Goal: Transaction & Acquisition: Obtain resource

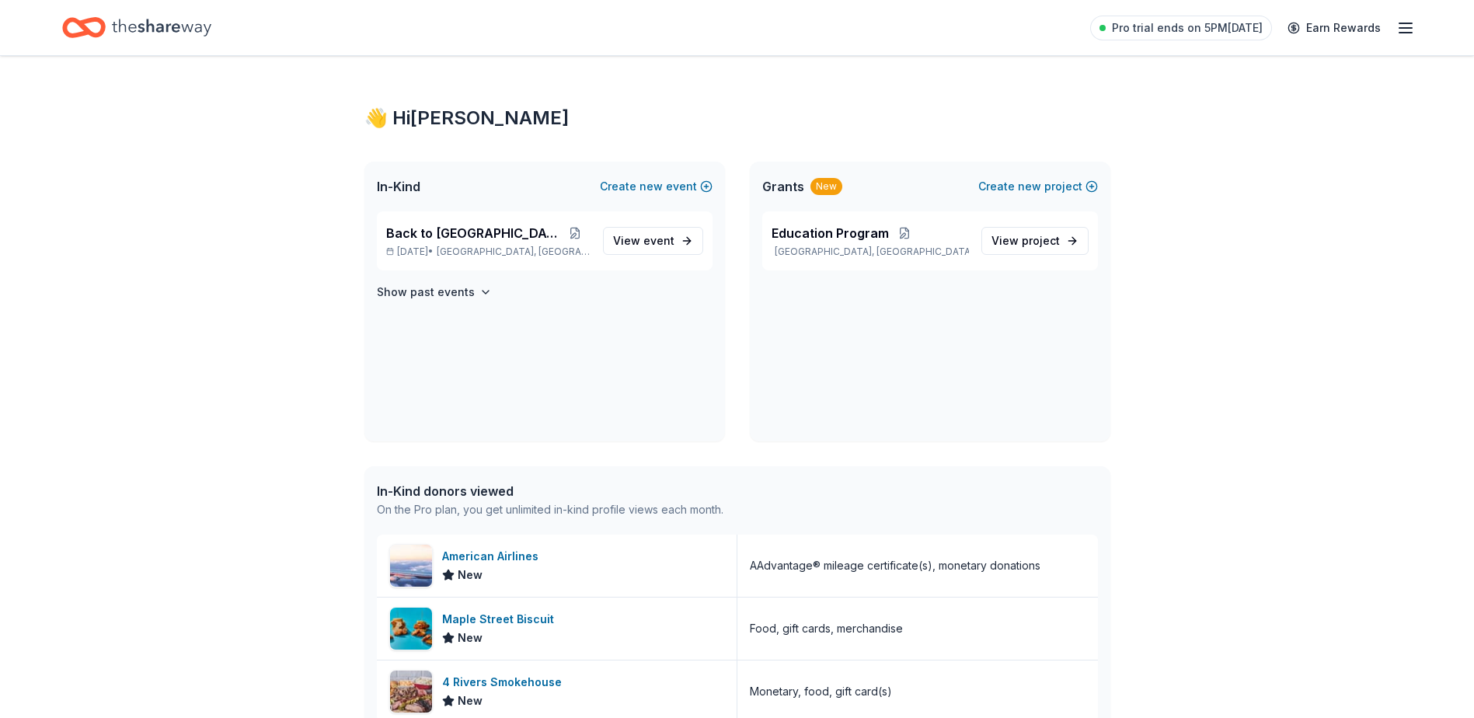
click at [1262, 235] on div "👋 Hi Isabella In-Kind Create new event Back to School Bash Oct 20, 2025 • Rivie…" at bounding box center [737, 615] width 1474 height 1118
click at [428, 288] on h4 "Show past events" at bounding box center [426, 292] width 98 height 19
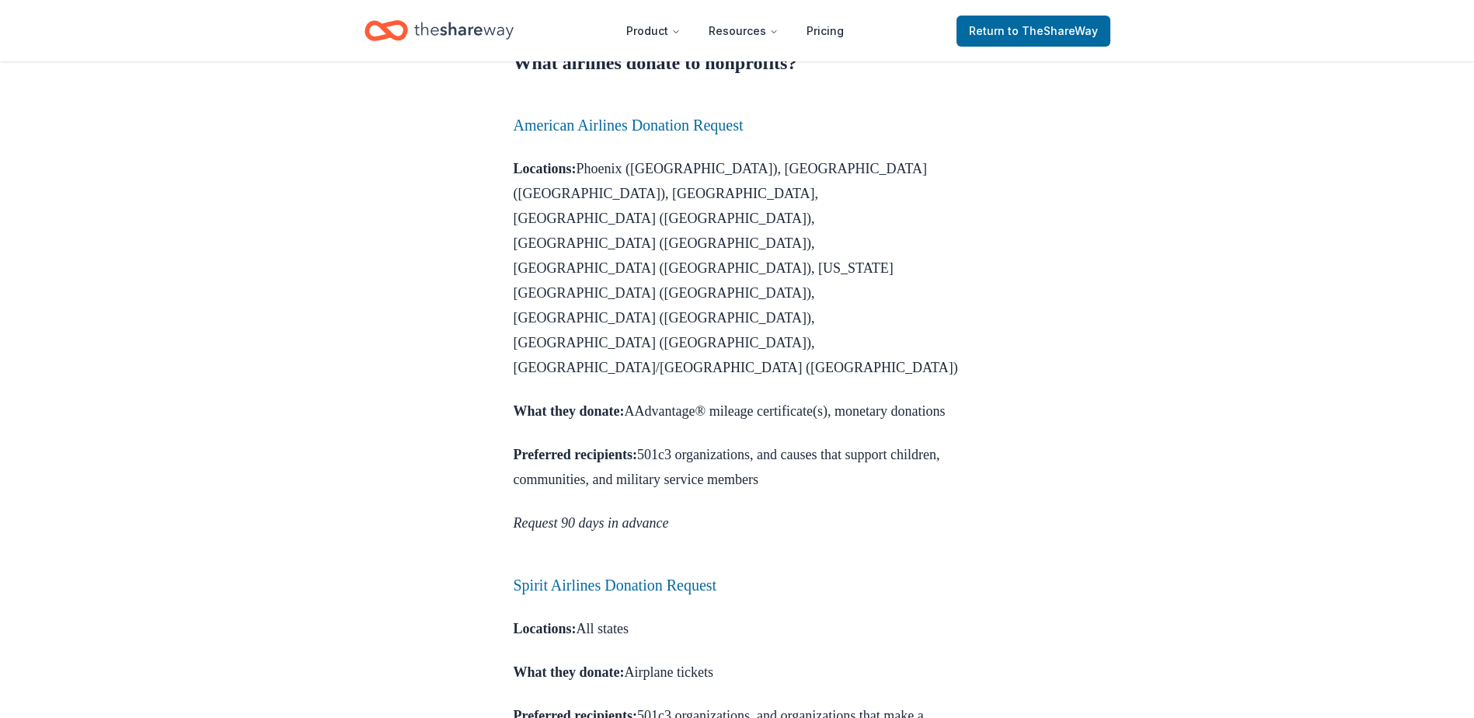
scroll to position [1010, 0]
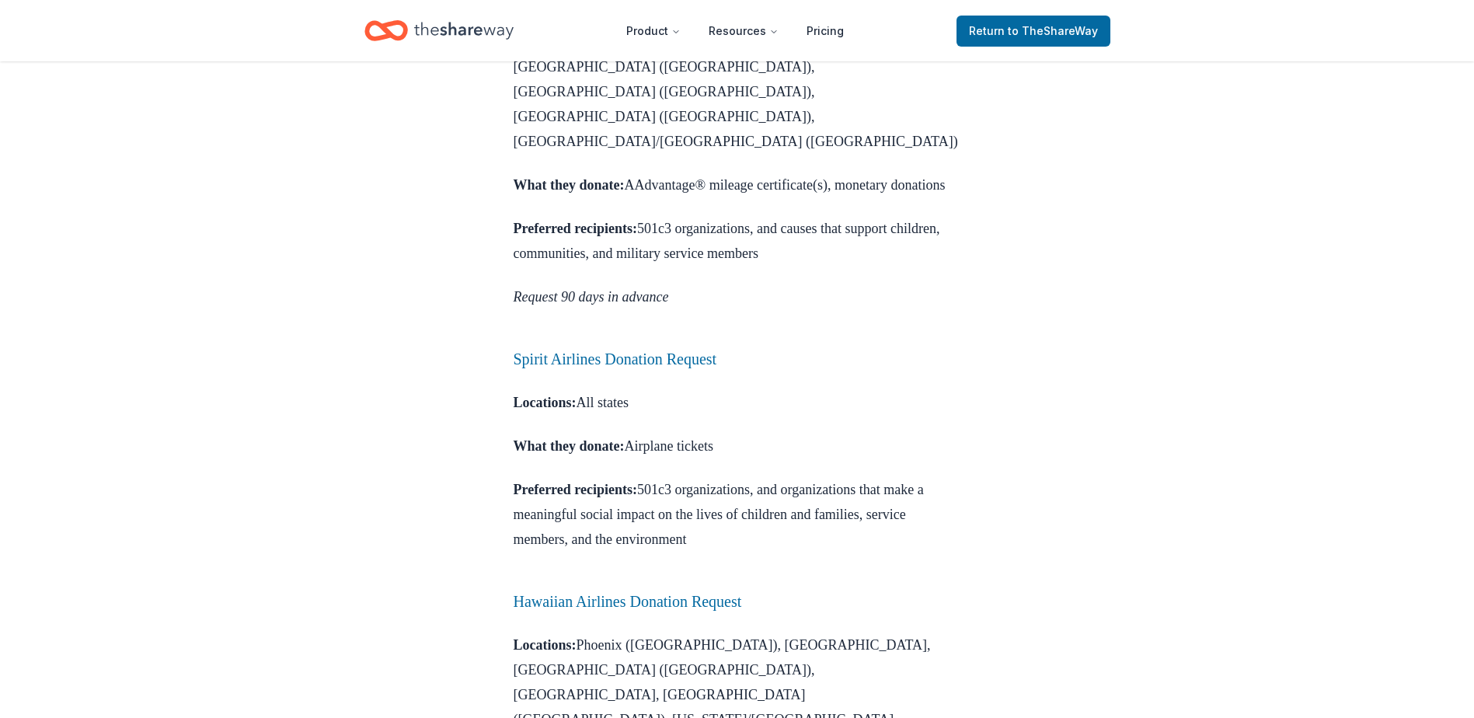
scroll to position [1166, 0]
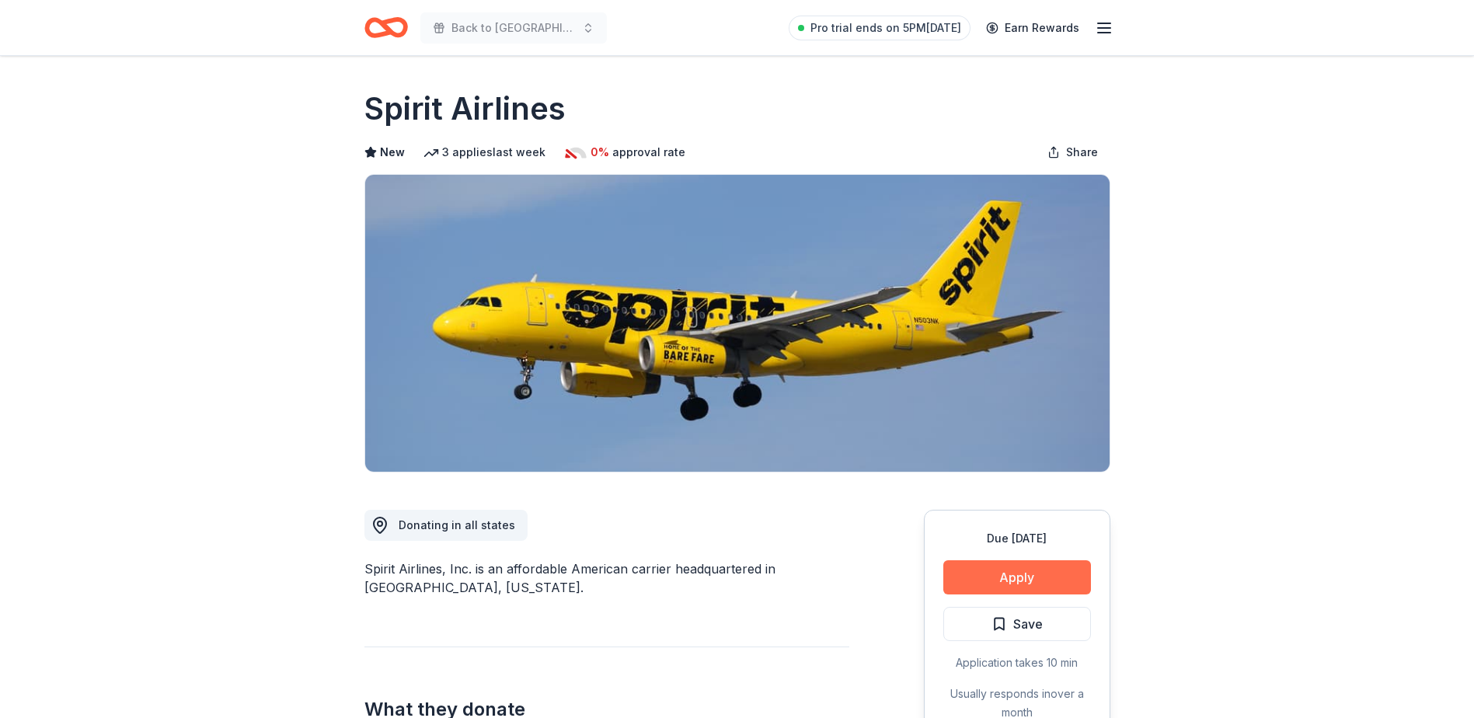
click at [1043, 591] on button "Apply" at bounding box center [1018, 577] width 148 height 34
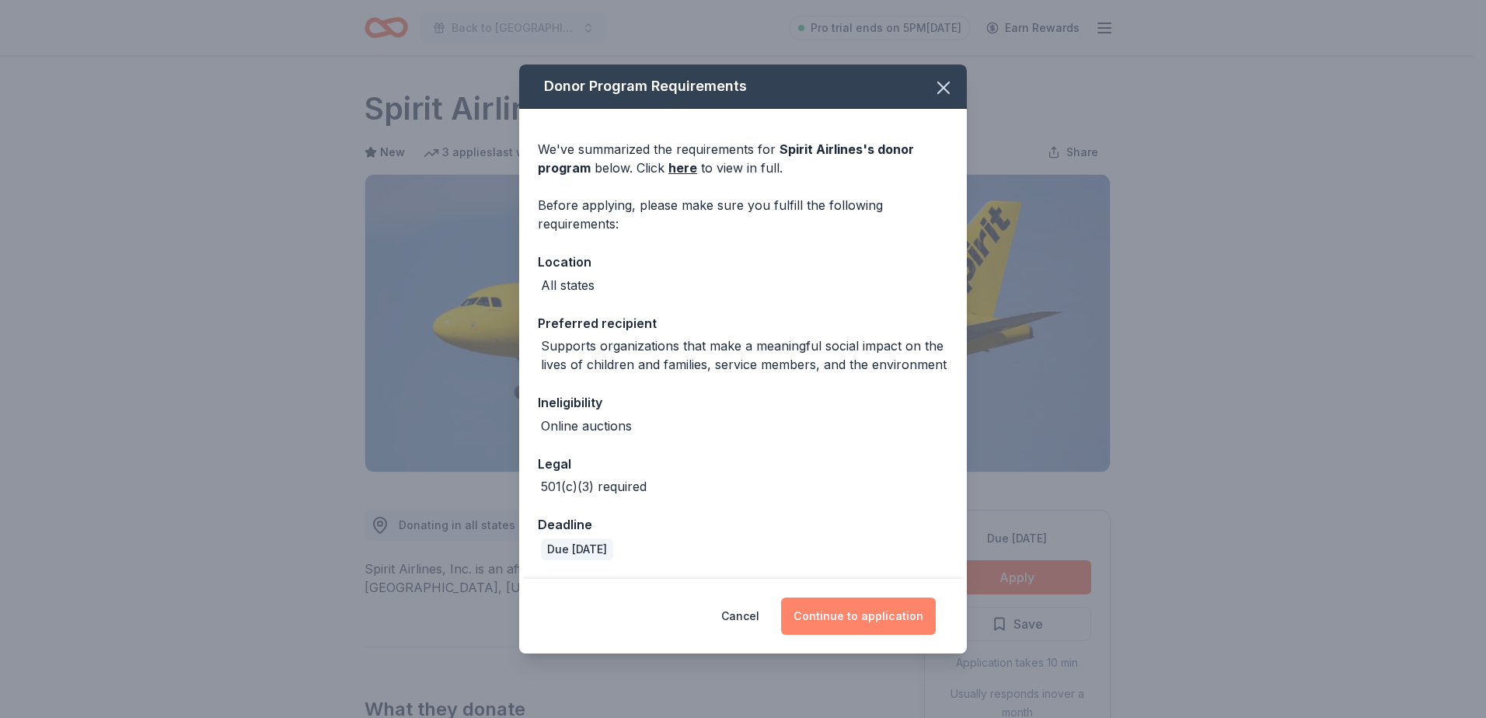
click at [881, 616] on button "Continue to application" at bounding box center [858, 616] width 155 height 37
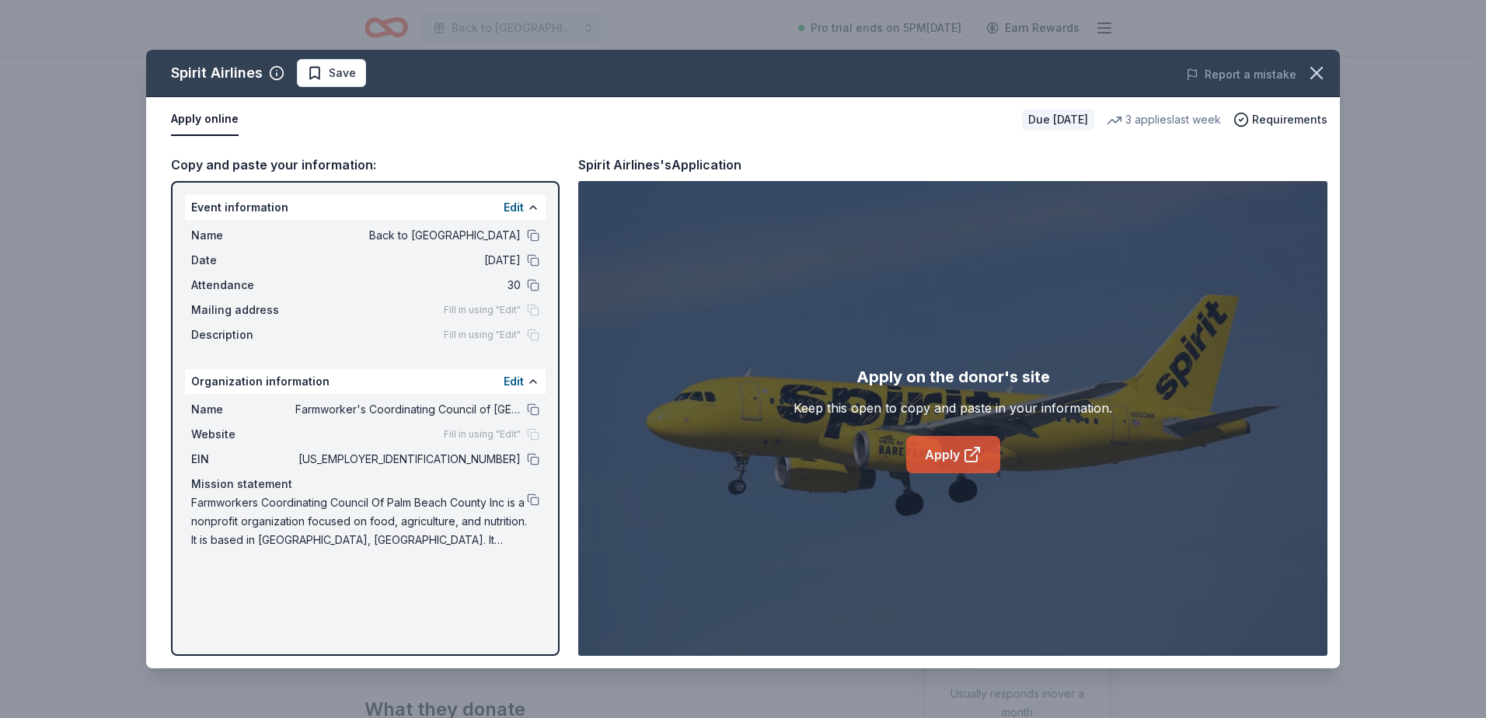
click at [967, 466] on link "Apply" at bounding box center [953, 454] width 94 height 37
